Goal: Information Seeking & Learning: Learn about a topic

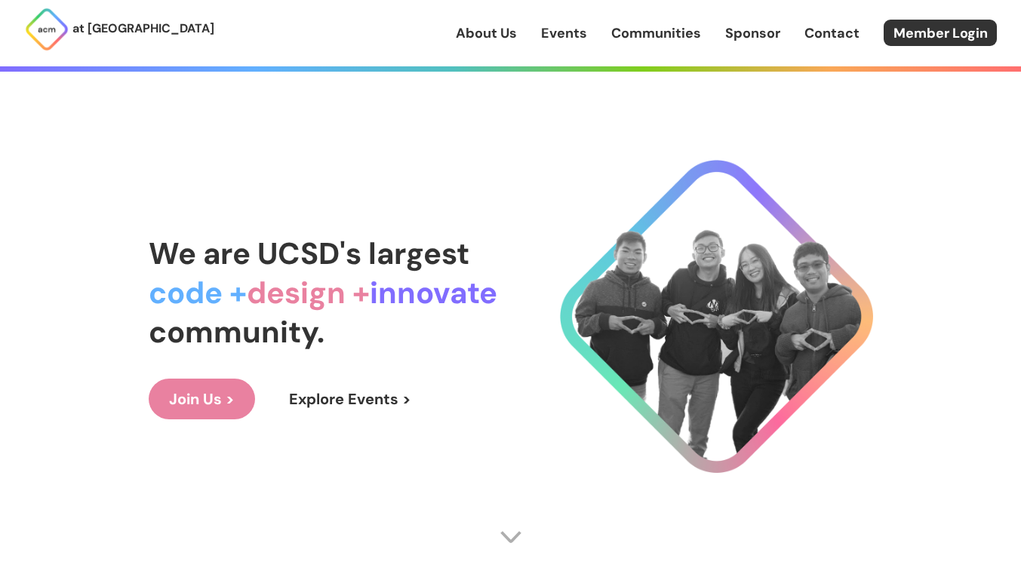
click at [748, 32] on link "Sponsor" at bounding box center [752, 33] width 55 height 20
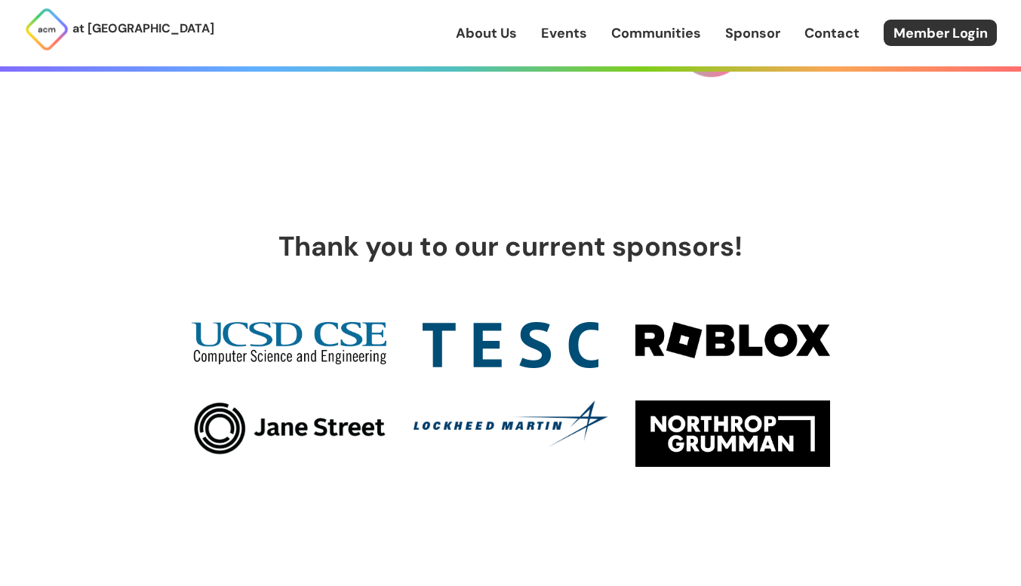
scroll to position [354, 0]
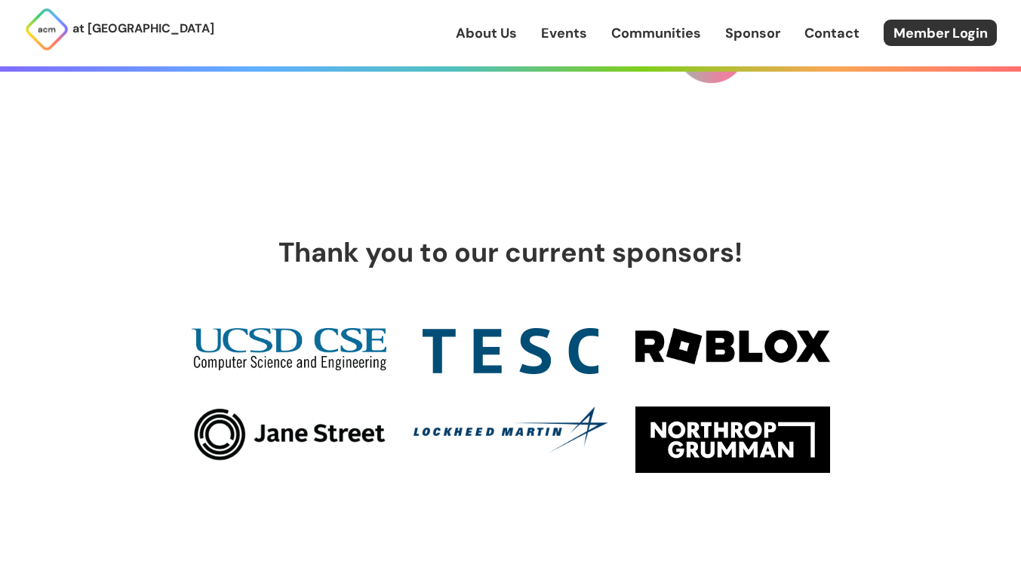
click at [444, 407] on link at bounding box center [510, 443] width 195 height 72
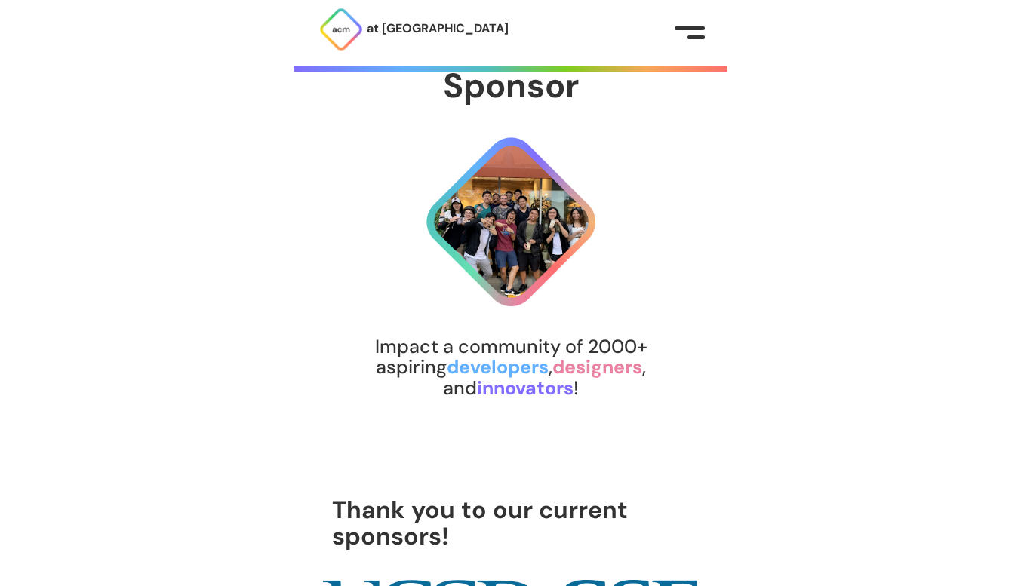
scroll to position [0, 0]
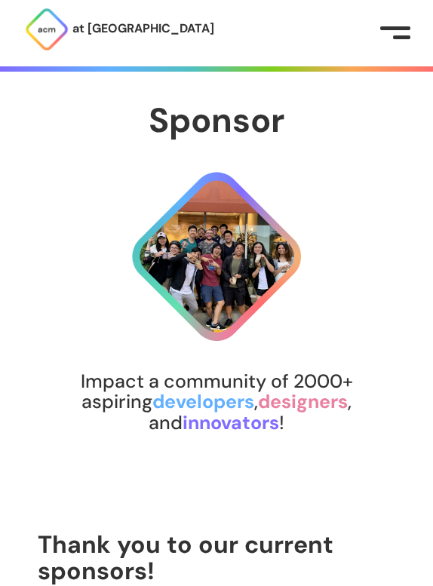
click at [400, 42] on div "at [GEOGRAPHIC_DATA] About Us Events Communities Sponsor Contact Member Login" at bounding box center [216, 33] width 433 height 66
click at [398, 34] on button at bounding box center [395, 33] width 30 height 15
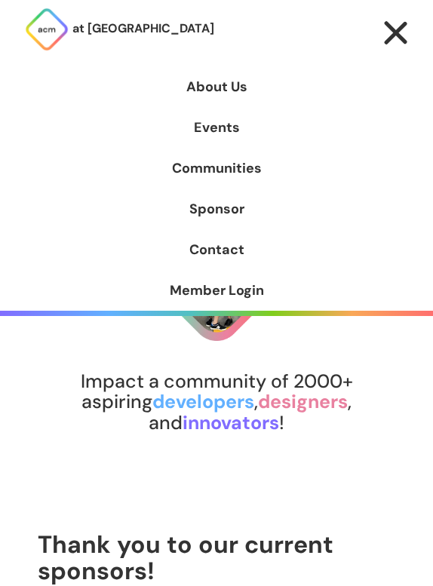
click at [398, 34] on div at bounding box center [396, 33] width 24 height 24
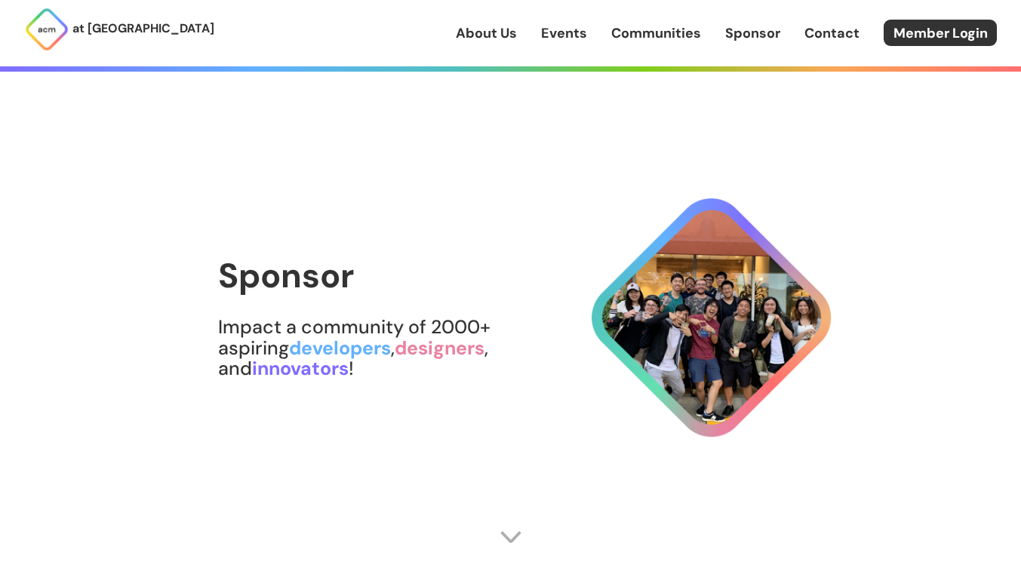
click at [72, 30] on p "at [GEOGRAPHIC_DATA]" at bounding box center [143, 29] width 142 height 20
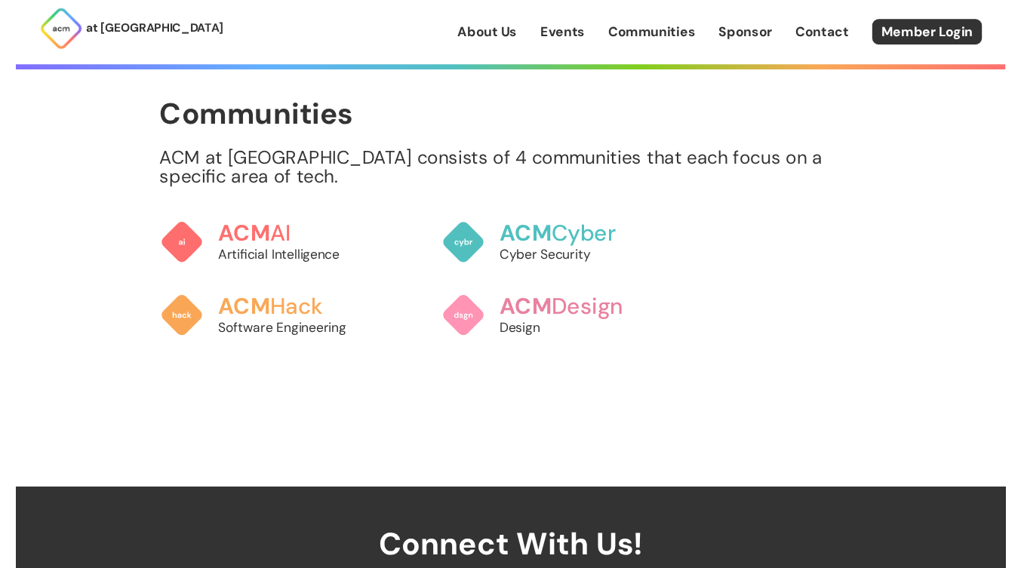
scroll to position [1214, 0]
